Goal: Information Seeking & Learning: Find specific fact

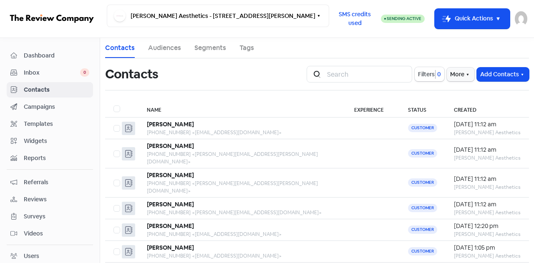
click at [28, 59] on span "Dashboard" at bounding box center [57, 55] width 66 height 9
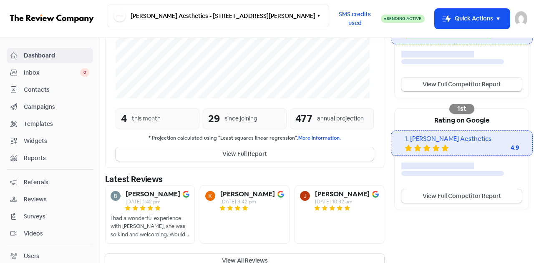
scroll to position [213, 0]
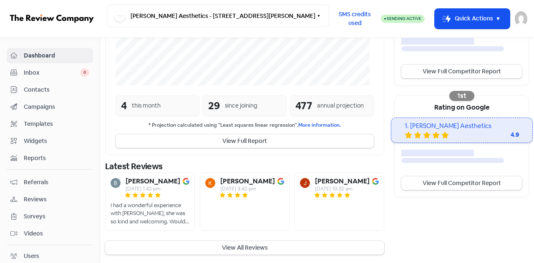
click at [238, 244] on button "View All Reviews" at bounding box center [244, 248] width 279 height 14
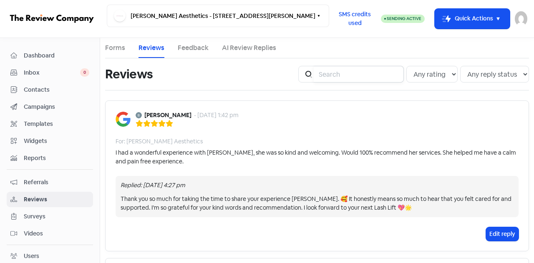
click at [344, 74] on input "search" at bounding box center [359, 74] width 90 height 17
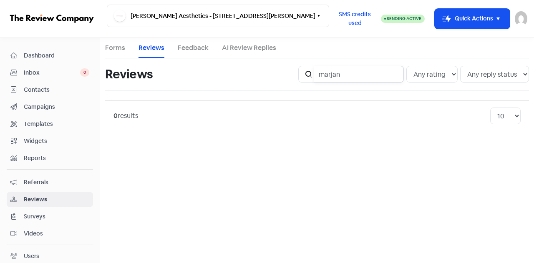
drag, startPoint x: 325, startPoint y: 78, endPoint x: 288, endPoint y: 63, distance: 40.1
click at [314, 77] on div "Icon For Search marjan" at bounding box center [352, 74] width 106 height 17
drag, startPoint x: 354, startPoint y: 73, endPoint x: 315, endPoint y: 75, distance: 39.3
click at [315, 75] on div "Icon For Search ansari" at bounding box center [352, 74] width 106 height 17
drag, startPoint x: 344, startPoint y: 72, endPoint x: 302, endPoint y: 73, distance: 41.8
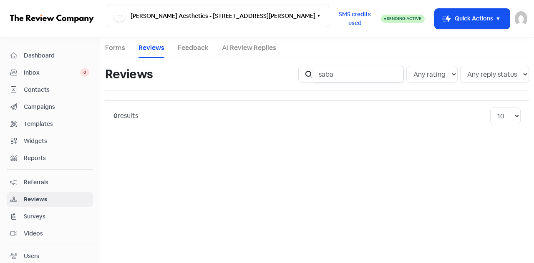
click at [302, 73] on div "Icon For Search saba Any rating 5 star 4 star 3 star 2 star 1 star Any reply st…" at bounding box center [414, 74] width 241 height 27
type input "microblading"
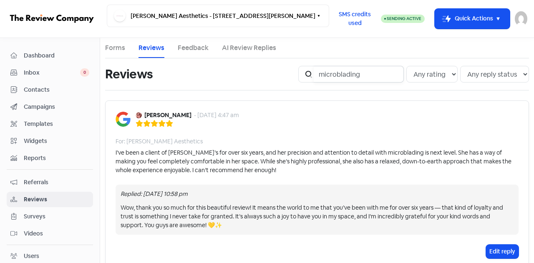
drag, startPoint x: 364, startPoint y: 79, endPoint x: 300, endPoint y: 78, distance: 64.3
click at [300, 78] on div "Icon For Search microblading" at bounding box center [352, 74] width 106 height 17
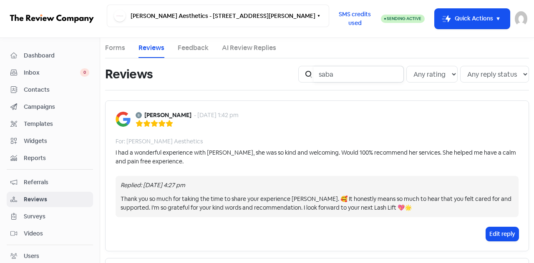
type input "saba"
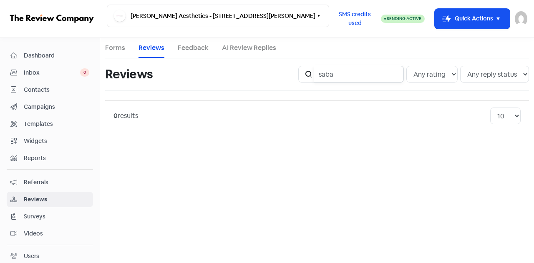
drag, startPoint x: 356, startPoint y: 74, endPoint x: 303, endPoint y: 72, distance: 53.5
click at [304, 72] on div "Icon For Search saba" at bounding box center [352, 74] width 106 height 17
